Goal: Information Seeking & Learning: Learn about a topic

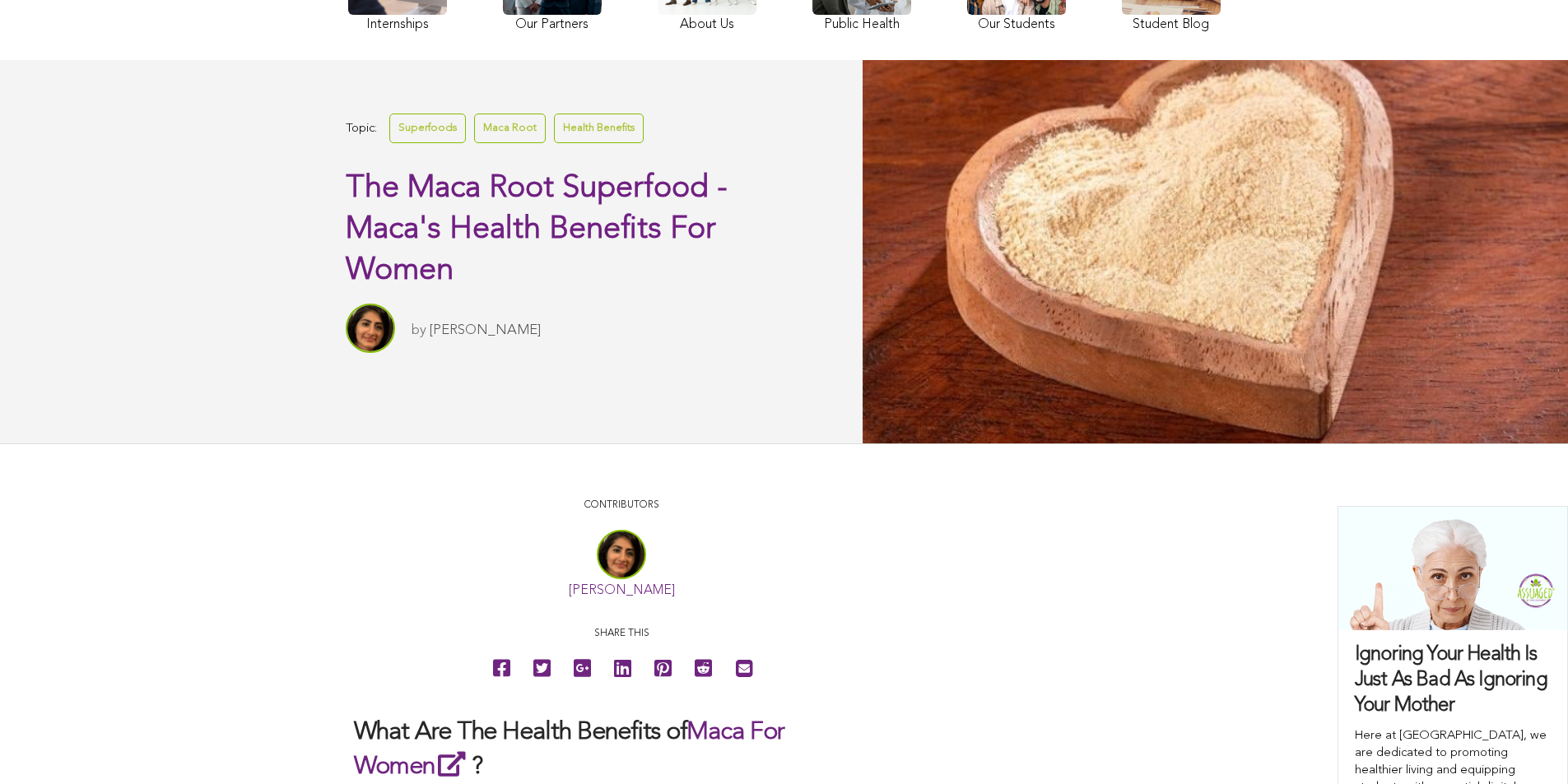
scroll to position [260, 0]
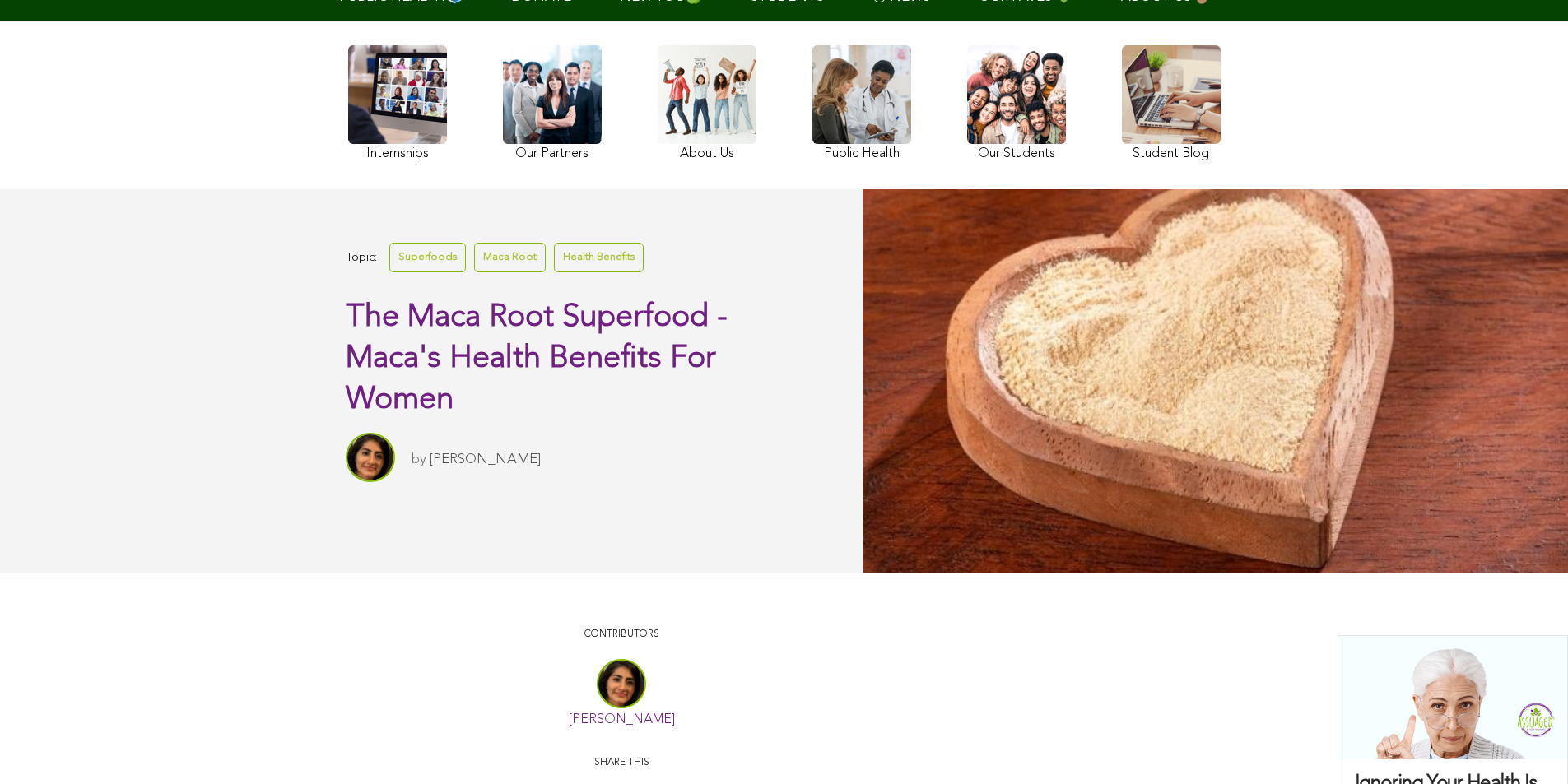
click at [862, 256] on div at bounding box center [1215, 380] width 706 height 382
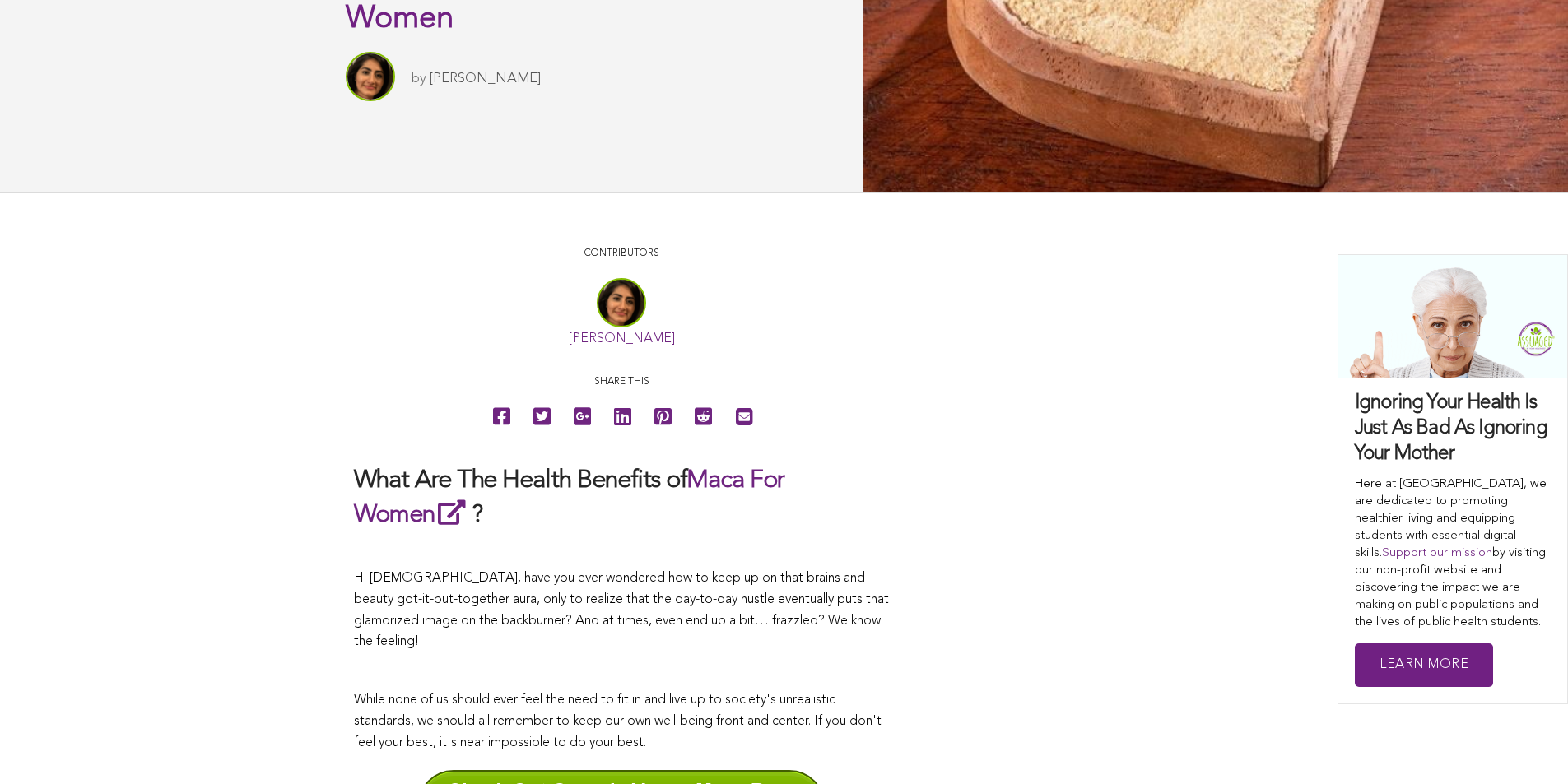
scroll to position [593, 0]
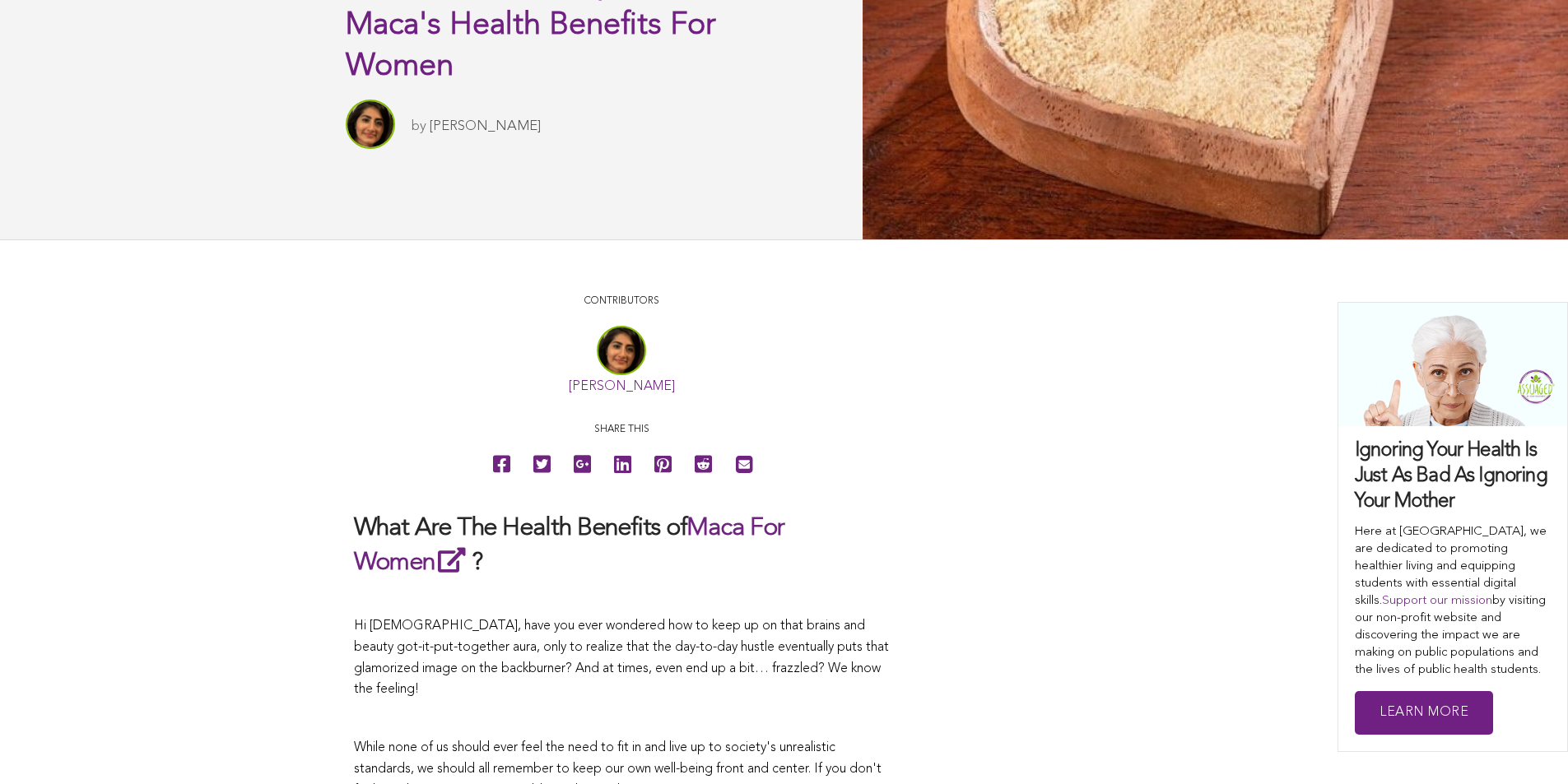
click at [429, 134] on link "[PERSON_NAME]" at bounding box center [484, 127] width 111 height 14
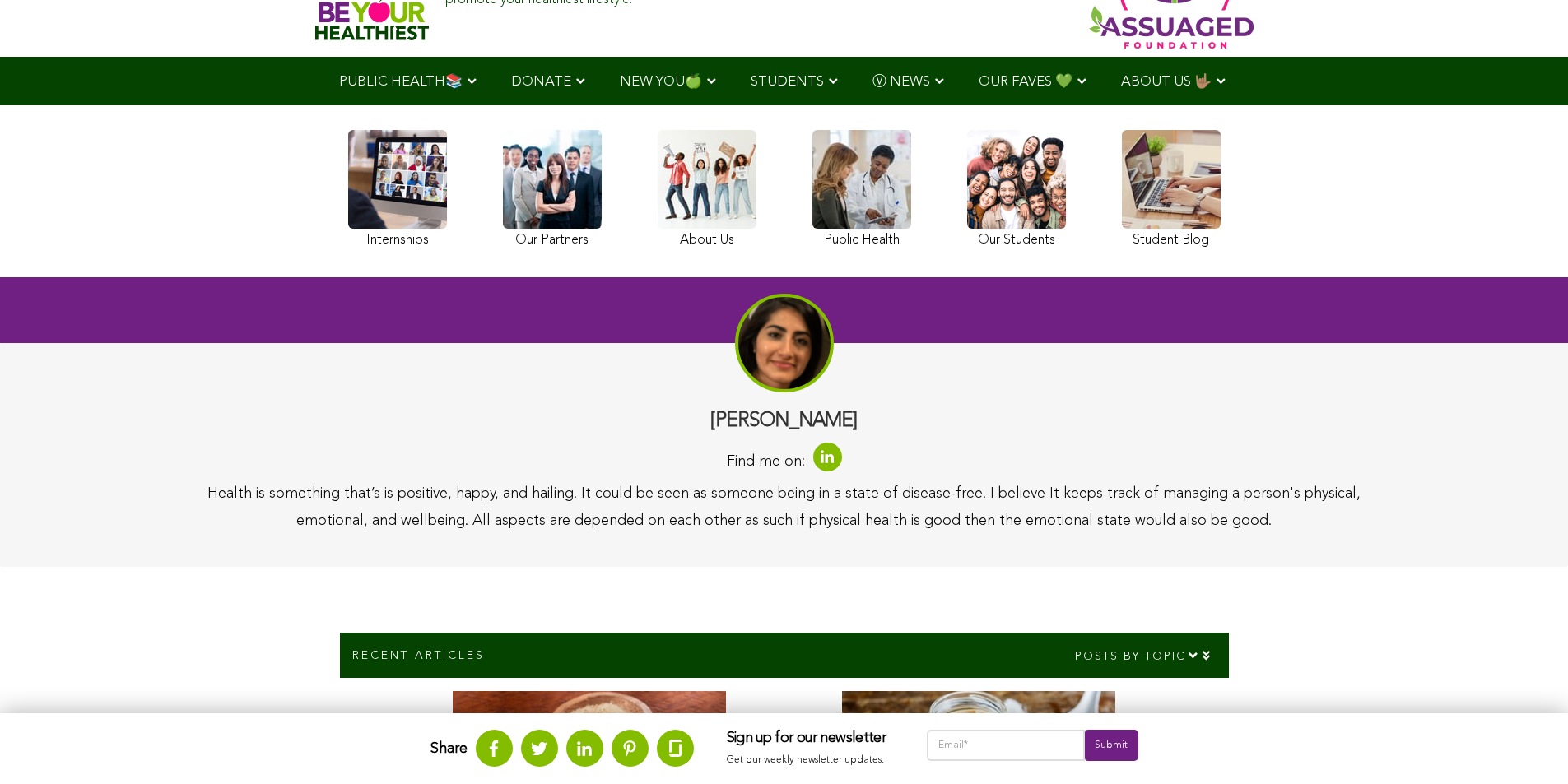
scroll to position [98, 0]
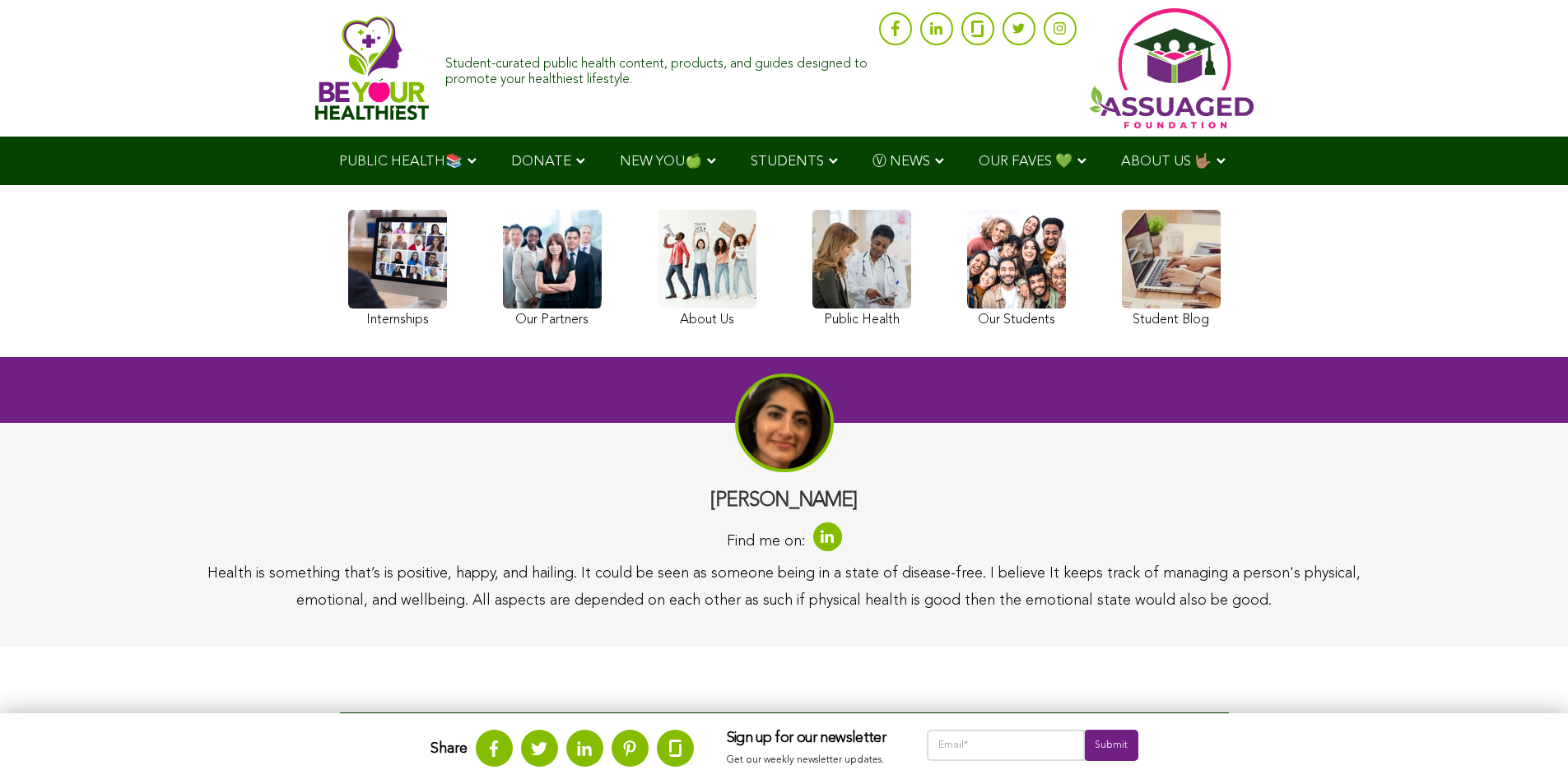
click at [1122, 311] on link at bounding box center [1171, 271] width 99 height 123
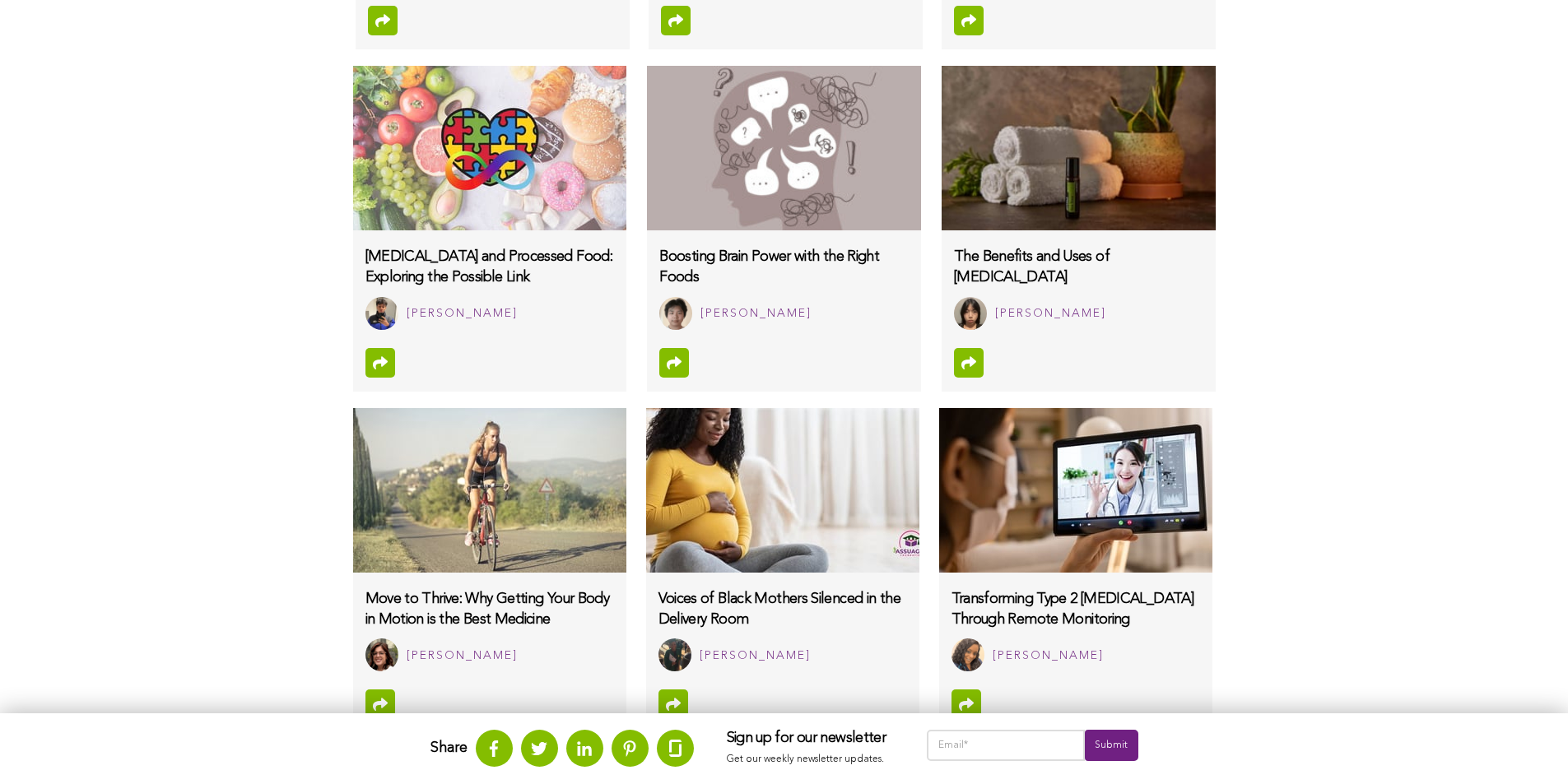
scroll to position [1620, 0]
